Goal: Communication & Community: Participate in discussion

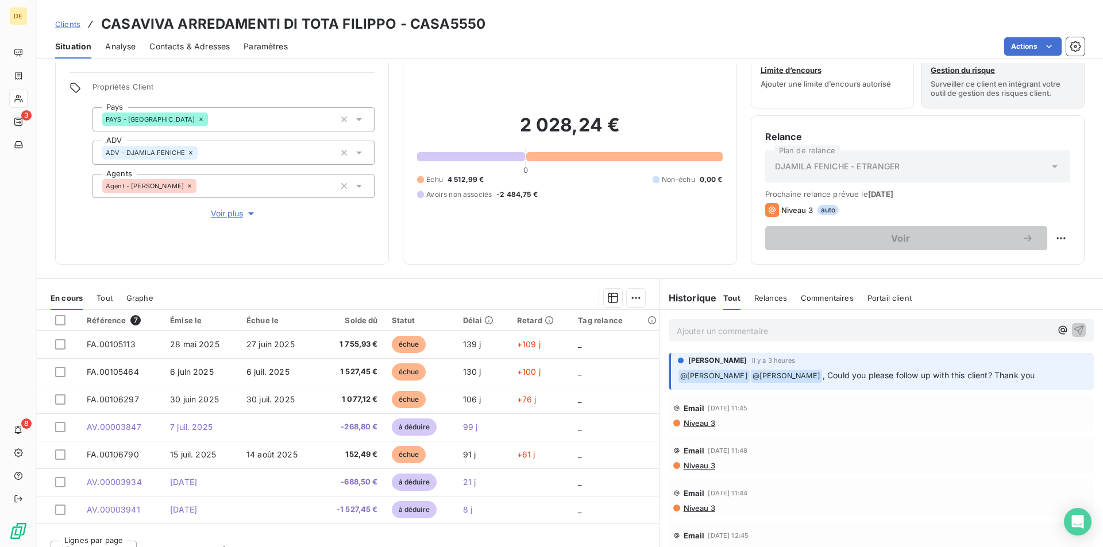
scroll to position [53, 0]
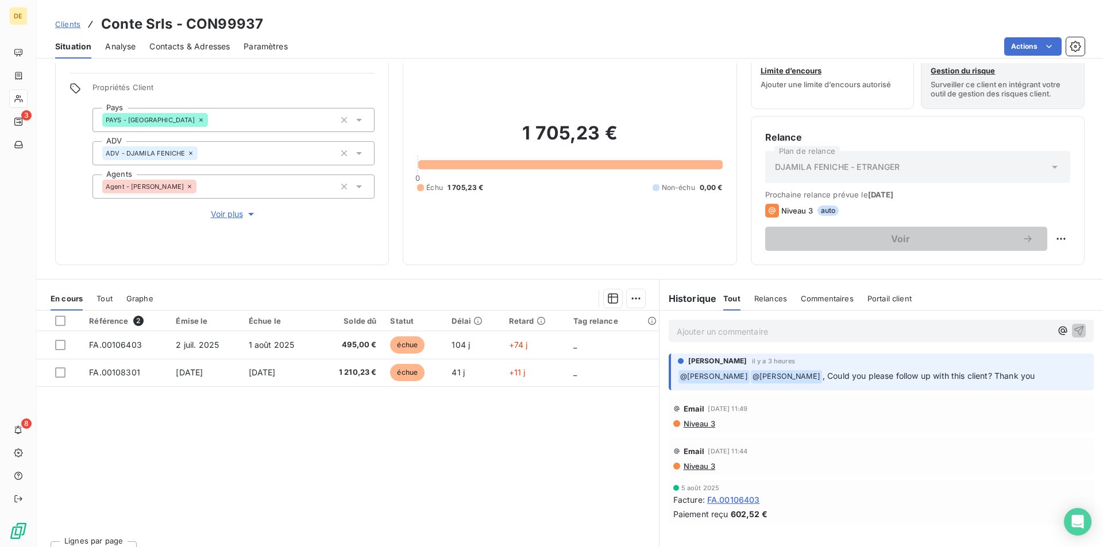
scroll to position [53, 0]
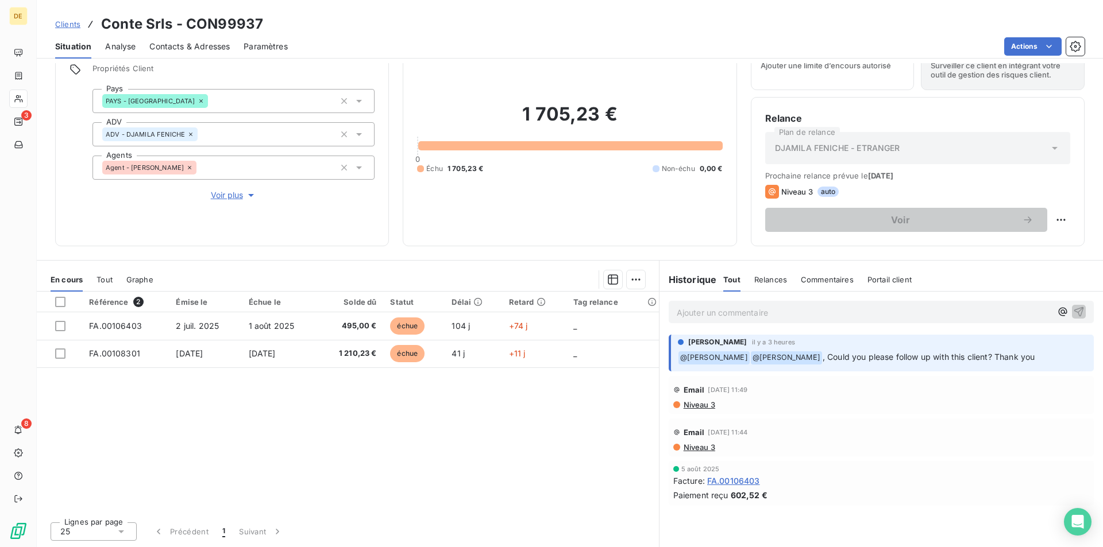
click at [792, 310] on p "Ajouter un commentaire ﻿" at bounding box center [864, 313] width 374 height 14
click at [670, 310] on div "Les factures ont été envoyées ce matin à l'agent" at bounding box center [880, 311] width 425 height 21
click at [669, 309] on div "Les factures ont été envoyées ce matin à l'agent" at bounding box center [880, 311] width 425 height 21
click at [677, 309] on span "Les factures ont été envoyées ce matin à l'agent" at bounding box center [770, 312] width 187 height 10
click at [690, 312] on span "@afa es factures ont été envoyées ce matin à l'agent" at bounding box center [780, 312] width 206 height 10
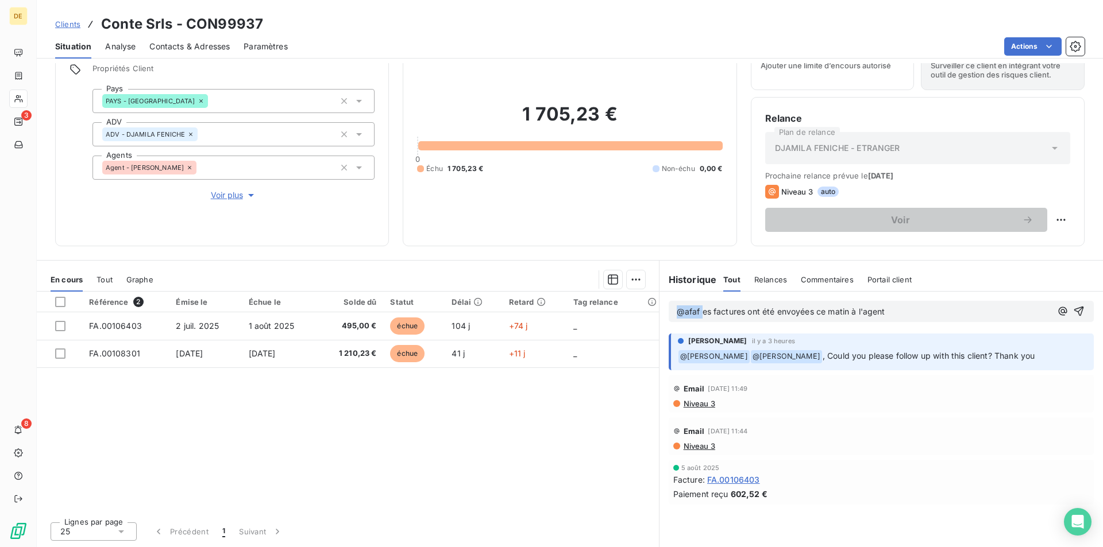
drag, startPoint x: 697, startPoint y: 311, endPoint x: 641, endPoint y: 311, distance: 55.1
click at [641, 311] on div "En cours Tout Graphe Référence 2 Émise le Échue le Solde dû Statut Délai Retard…" at bounding box center [570, 403] width 1066 height 287
click at [877, 312] on p "Les factures ont été envoyées ce matin à l'agent" at bounding box center [864, 312] width 374 height 13
click at [1074, 308] on icon "button" at bounding box center [1079, 312] width 10 height 10
